Goal: Register for event/course

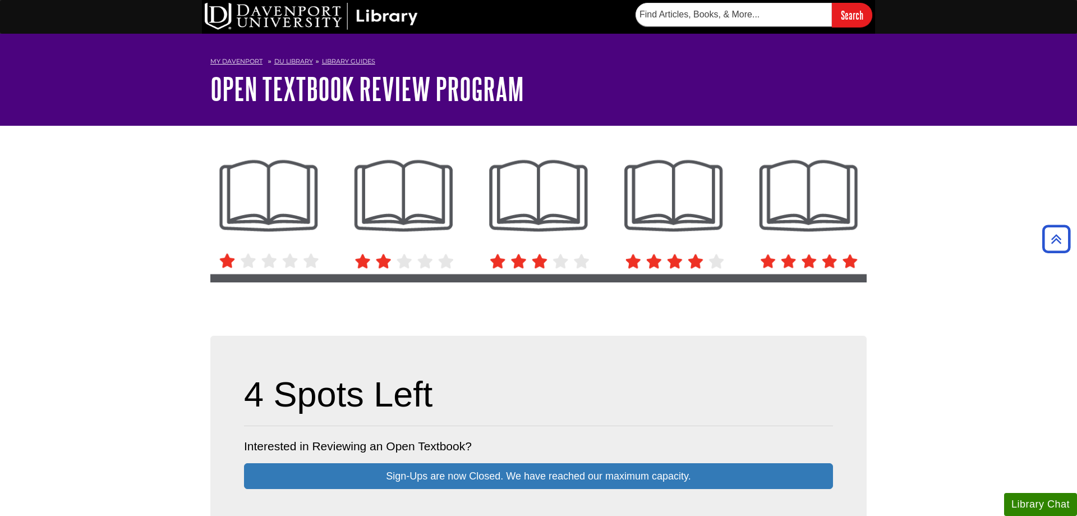
scroll to position [172, 0]
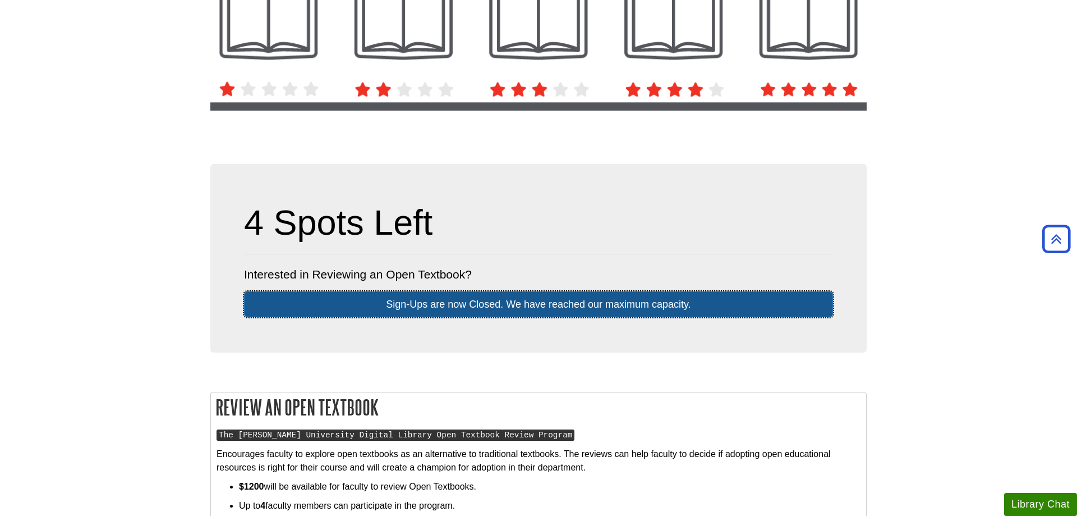
click at [681, 297] on link "Sign-Ups are now Closed. We have reached our maximum capacity." at bounding box center [538, 304] width 589 height 26
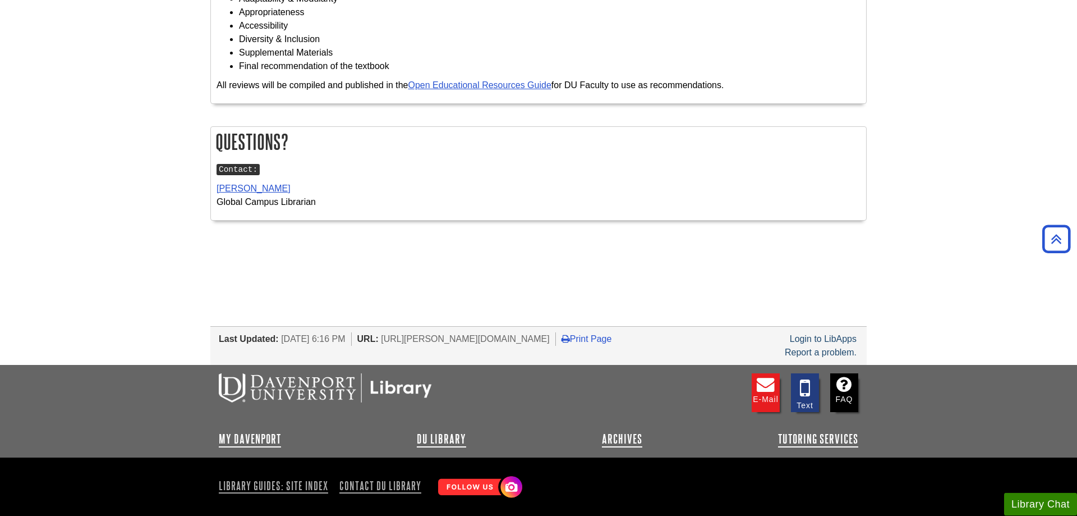
scroll to position [916, 0]
click at [851, 345] on div "Login to LibApps" at bounding box center [823, 338] width 70 height 13
click at [852, 342] on link "Login to LibApps" at bounding box center [823, 338] width 67 height 10
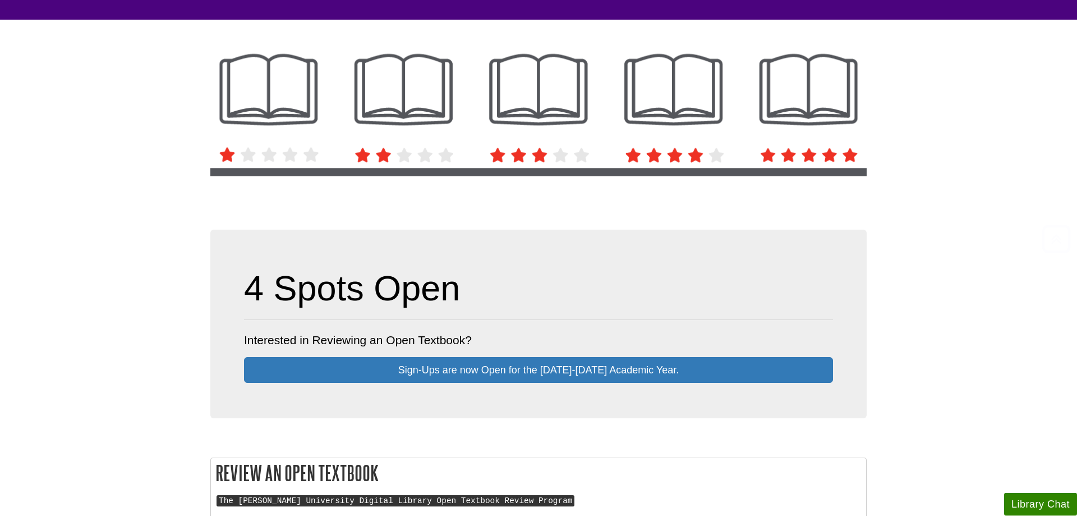
scroll to position [172, 0]
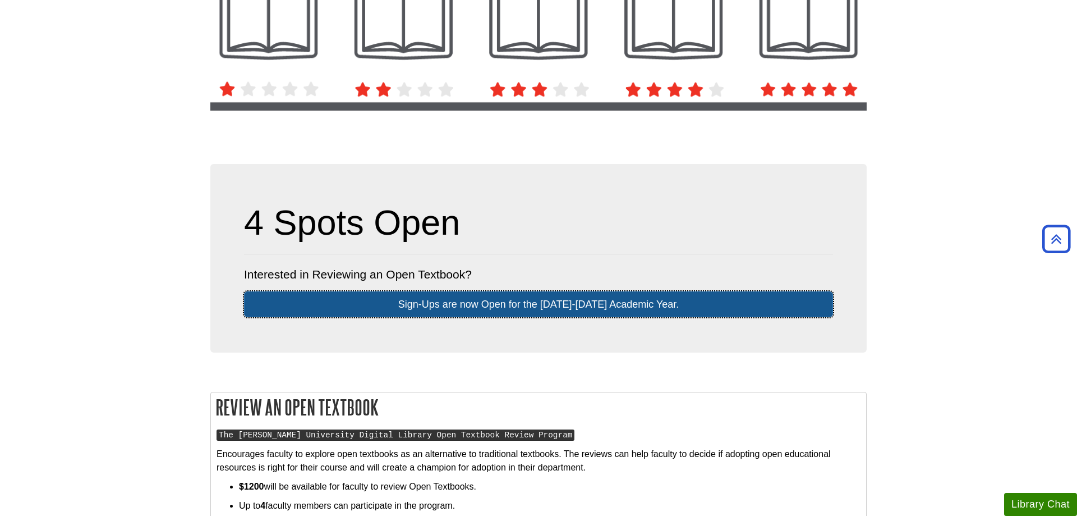
click at [572, 298] on link "Sign-Ups are now Open for the 2025-2026 Academic Year." at bounding box center [538, 304] width 589 height 26
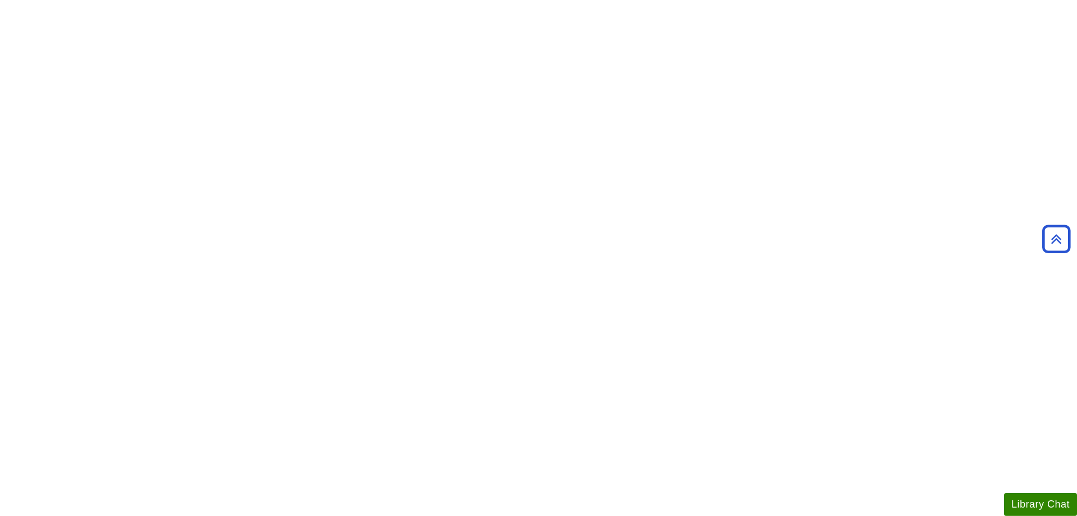
scroll to position [515, 0]
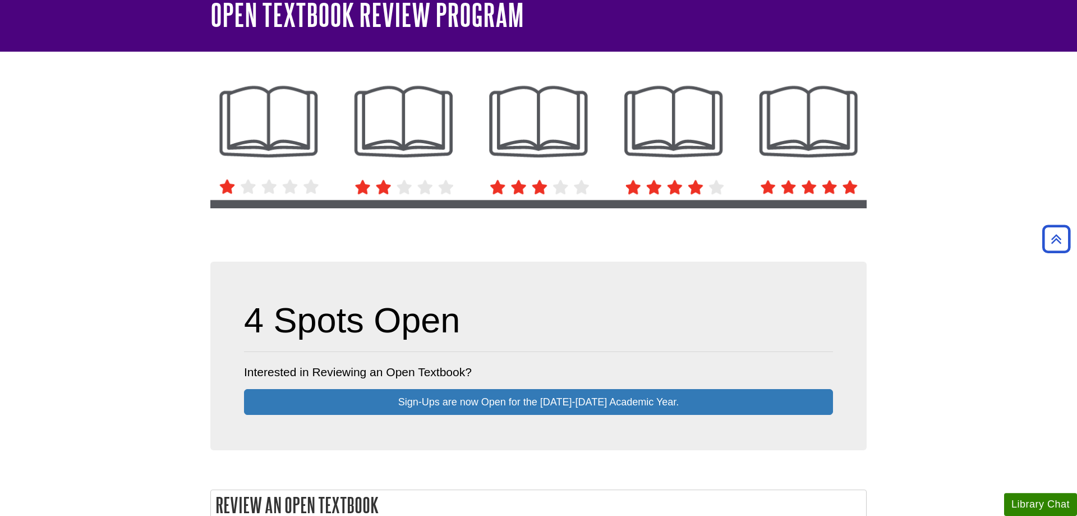
scroll to position [57, 0]
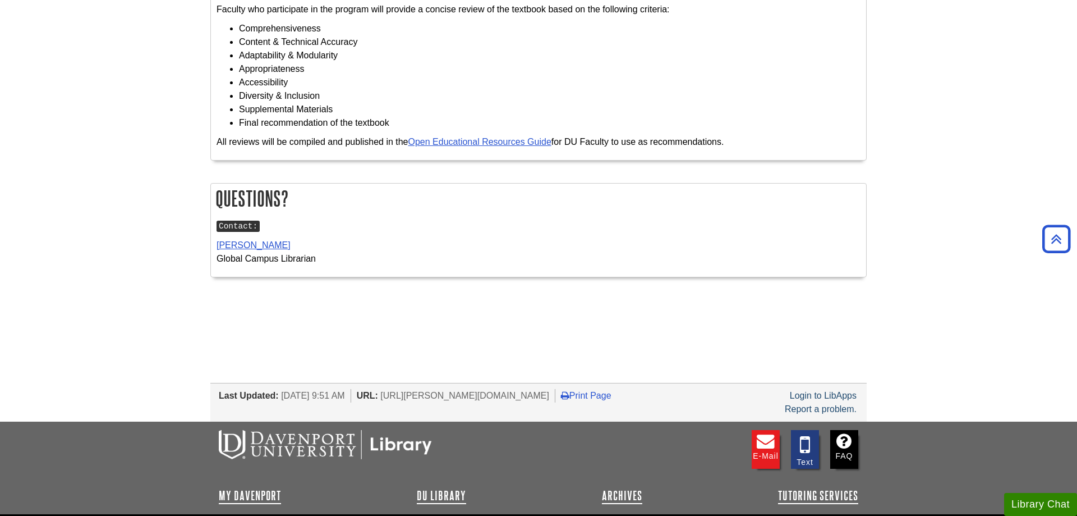
scroll to position [961, 0]
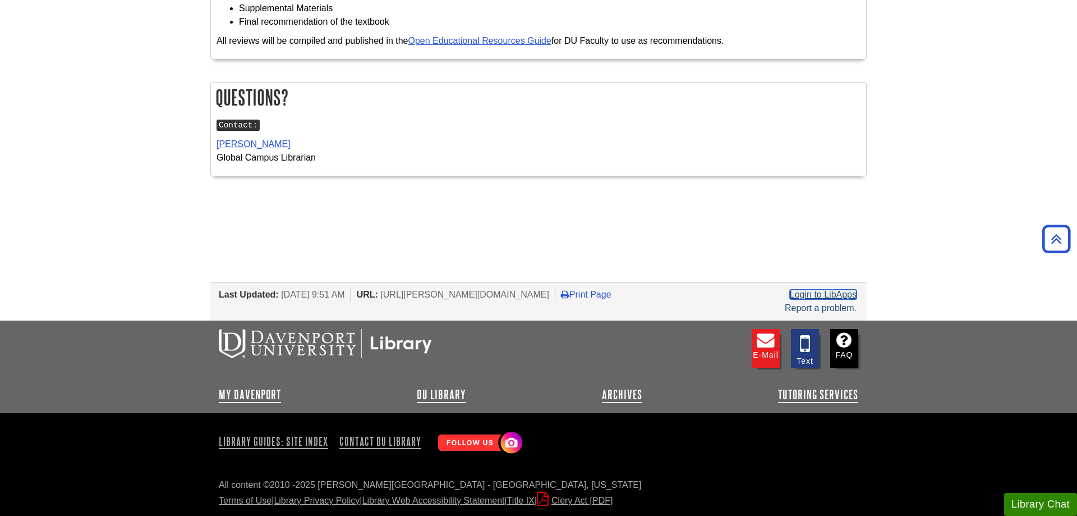
click at [845, 293] on link "Login to LibApps" at bounding box center [823, 295] width 67 height 10
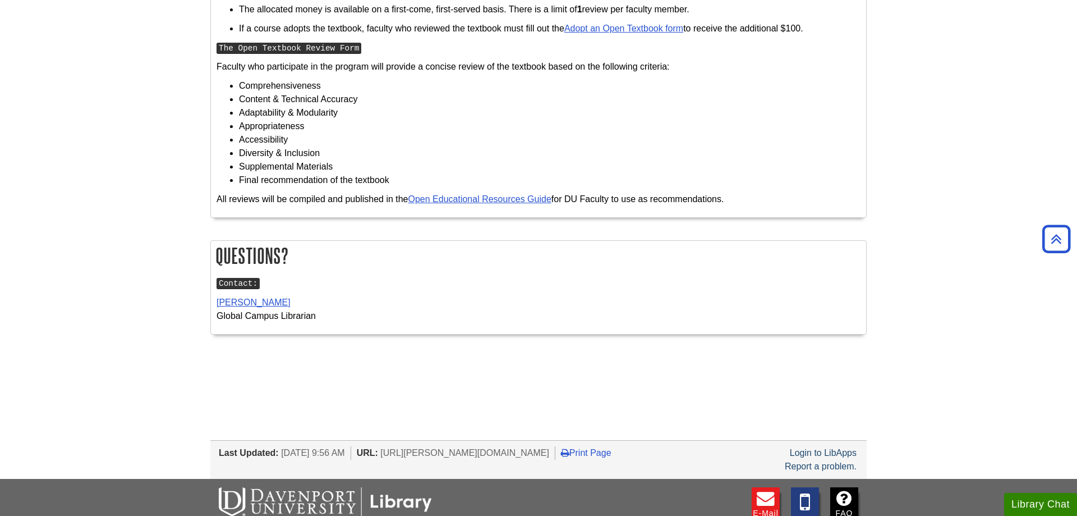
scroll to position [572, 0]
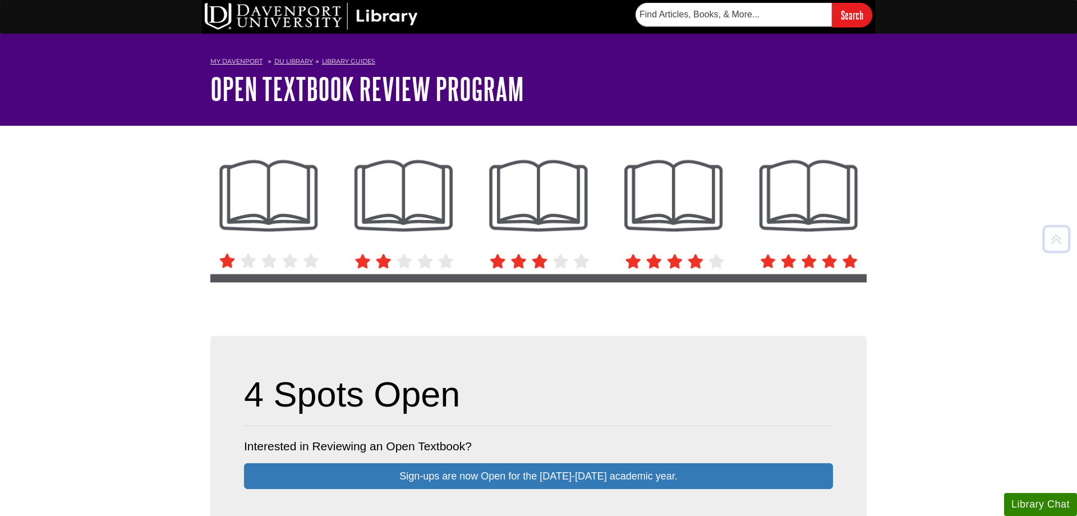
scroll to position [572, 0]
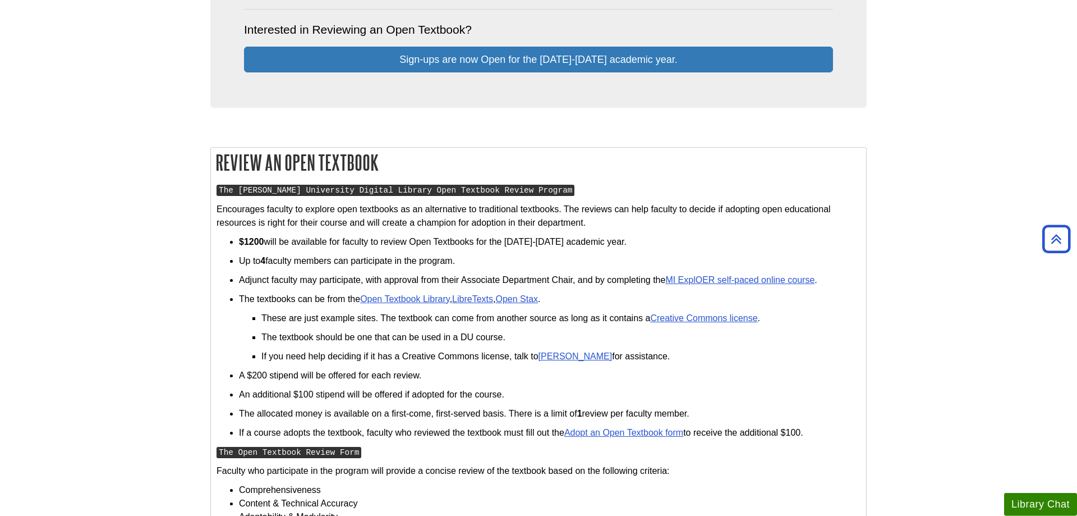
scroll to position [286, 0]
